Goal: Transaction & Acquisition: Obtain resource

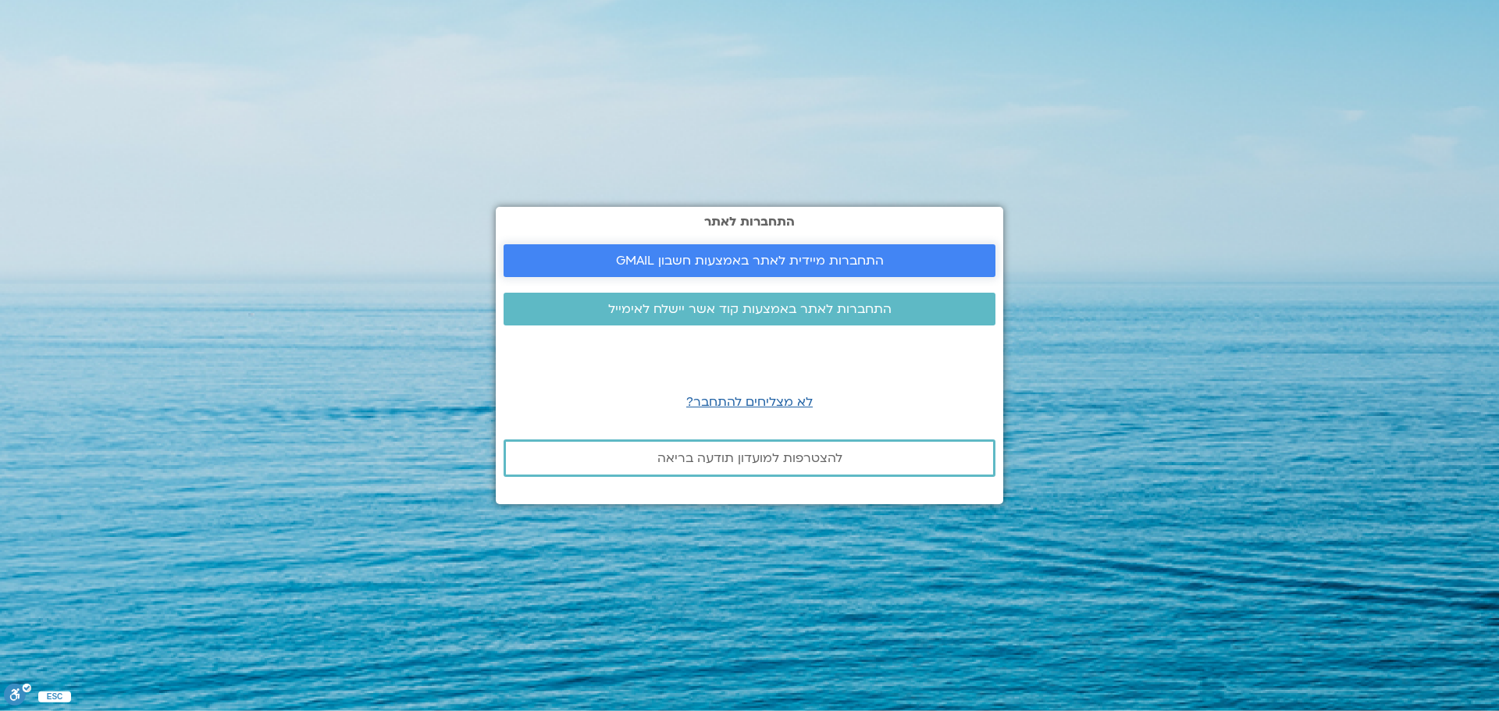
click at [797, 258] on span "התחברות מיידית לאתר באמצעות חשבון GMAIL" at bounding box center [750, 261] width 268 height 14
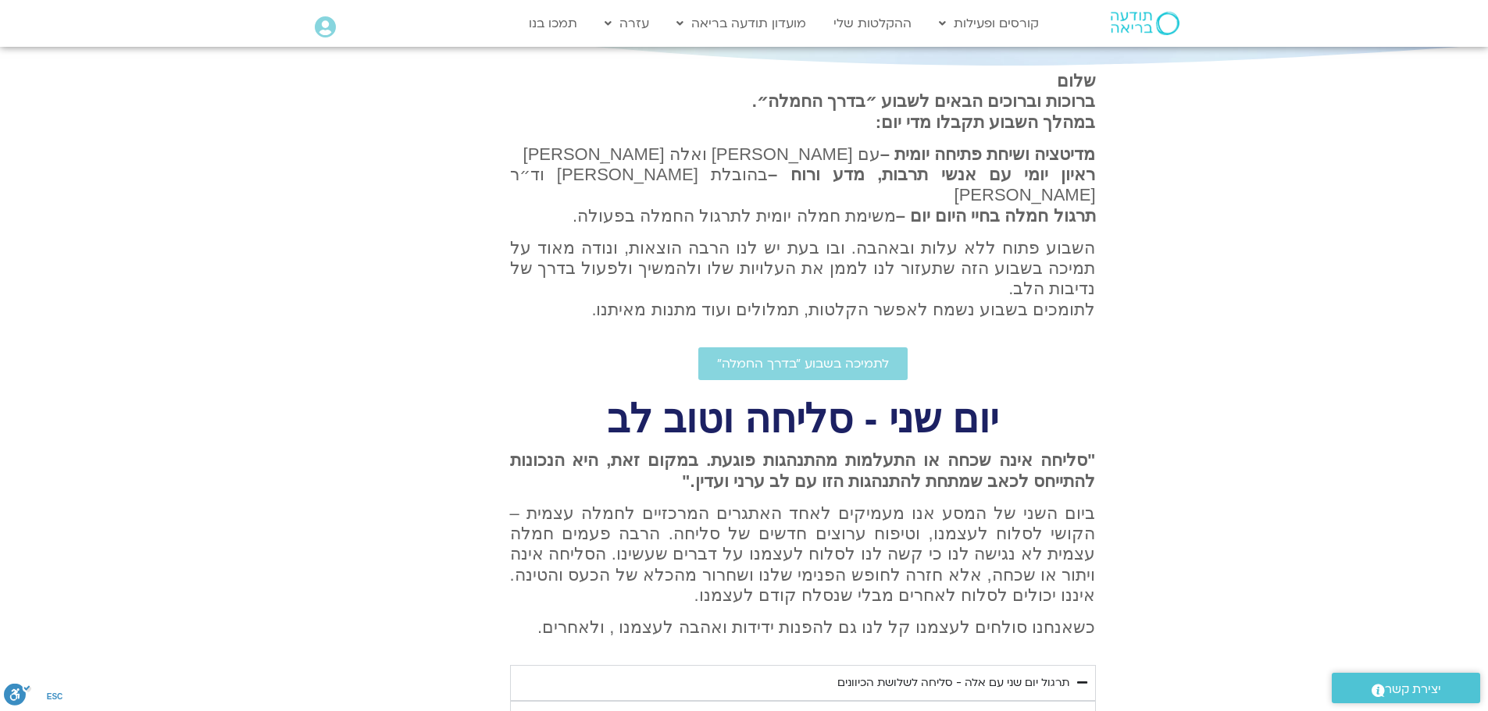
scroll to position [234, 0]
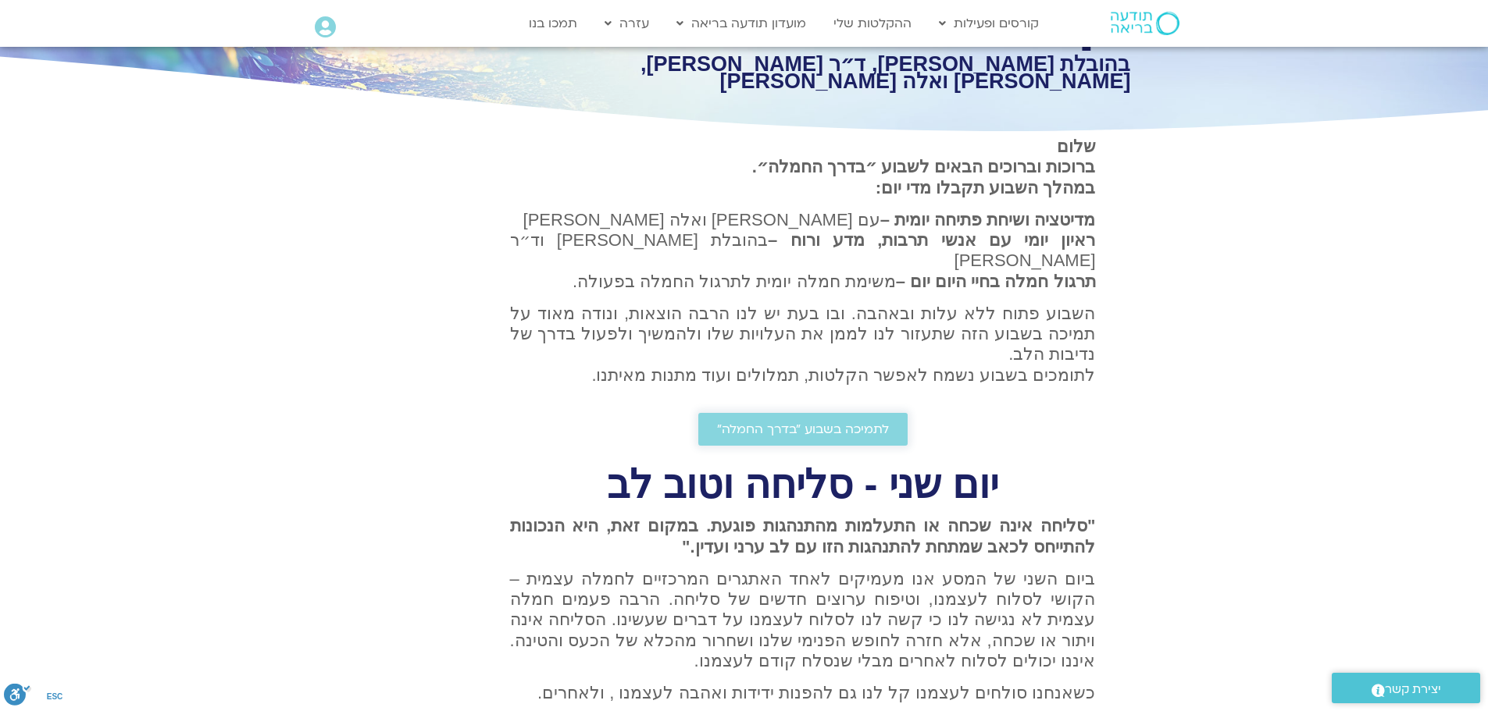
click at [815, 423] on span "לתמיכה בשבוע ״בדרך החמלה״" at bounding box center [803, 430] width 172 height 14
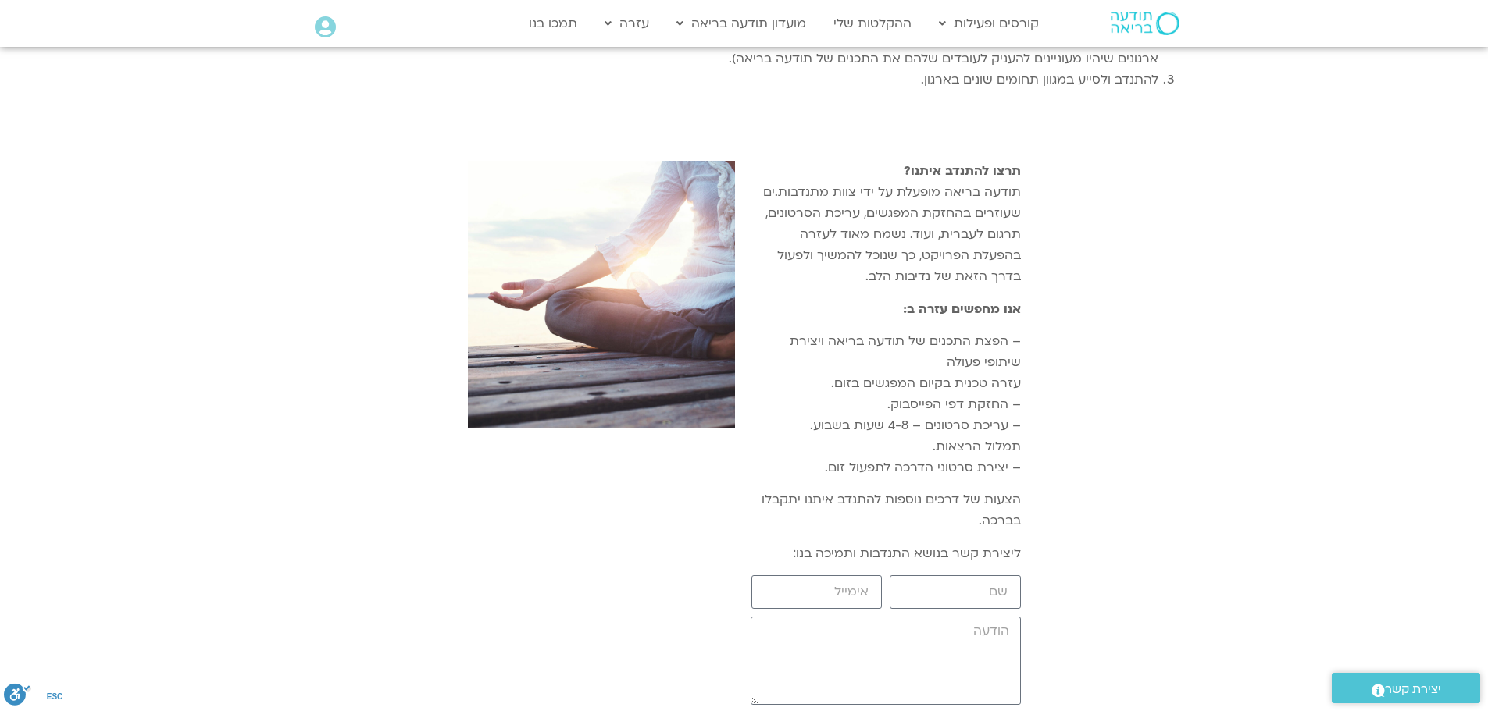
scroll to position [1562, 0]
